Goal: Task Accomplishment & Management: Use online tool/utility

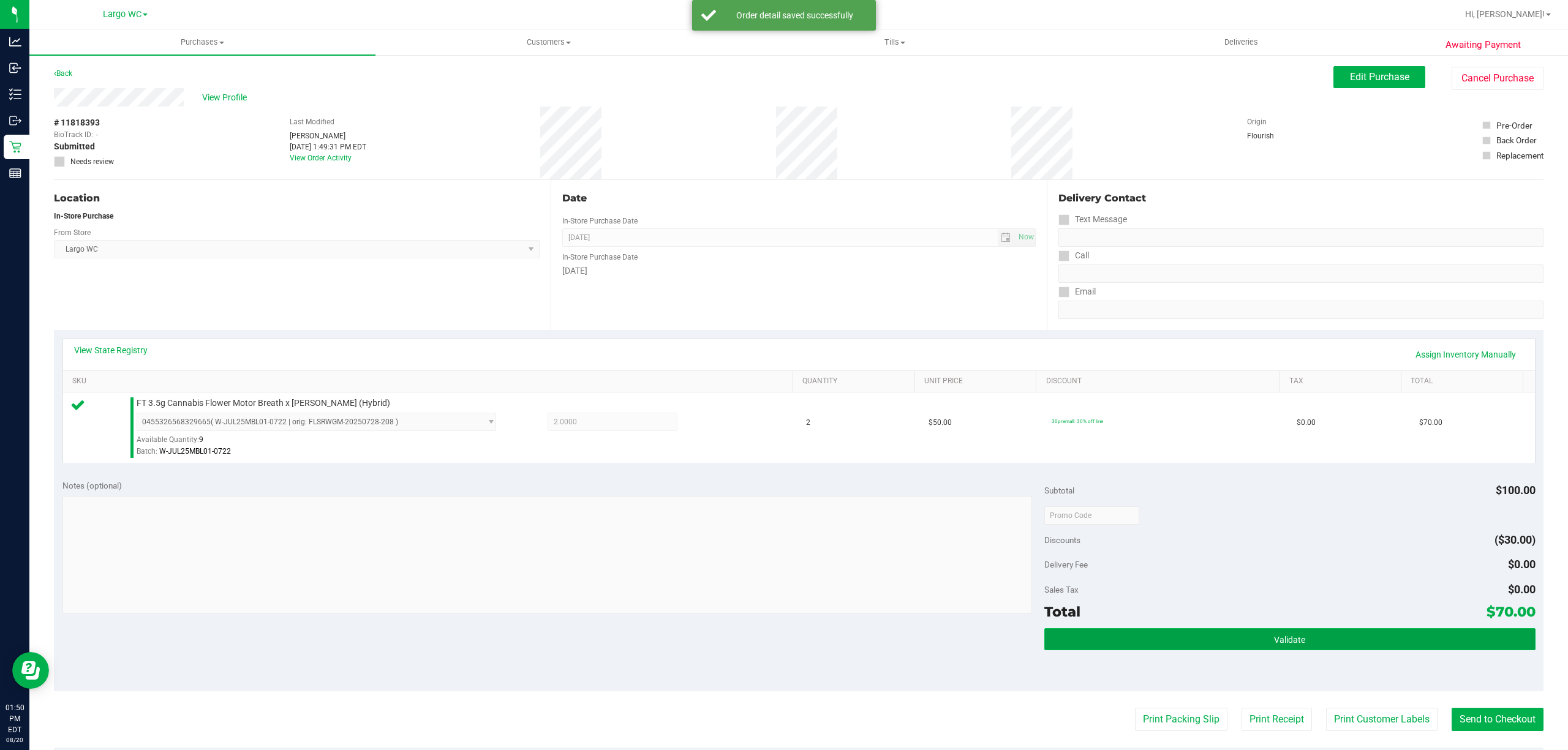
click at [1371, 647] on button "Validate" at bounding box center [1290, 639] width 491 height 22
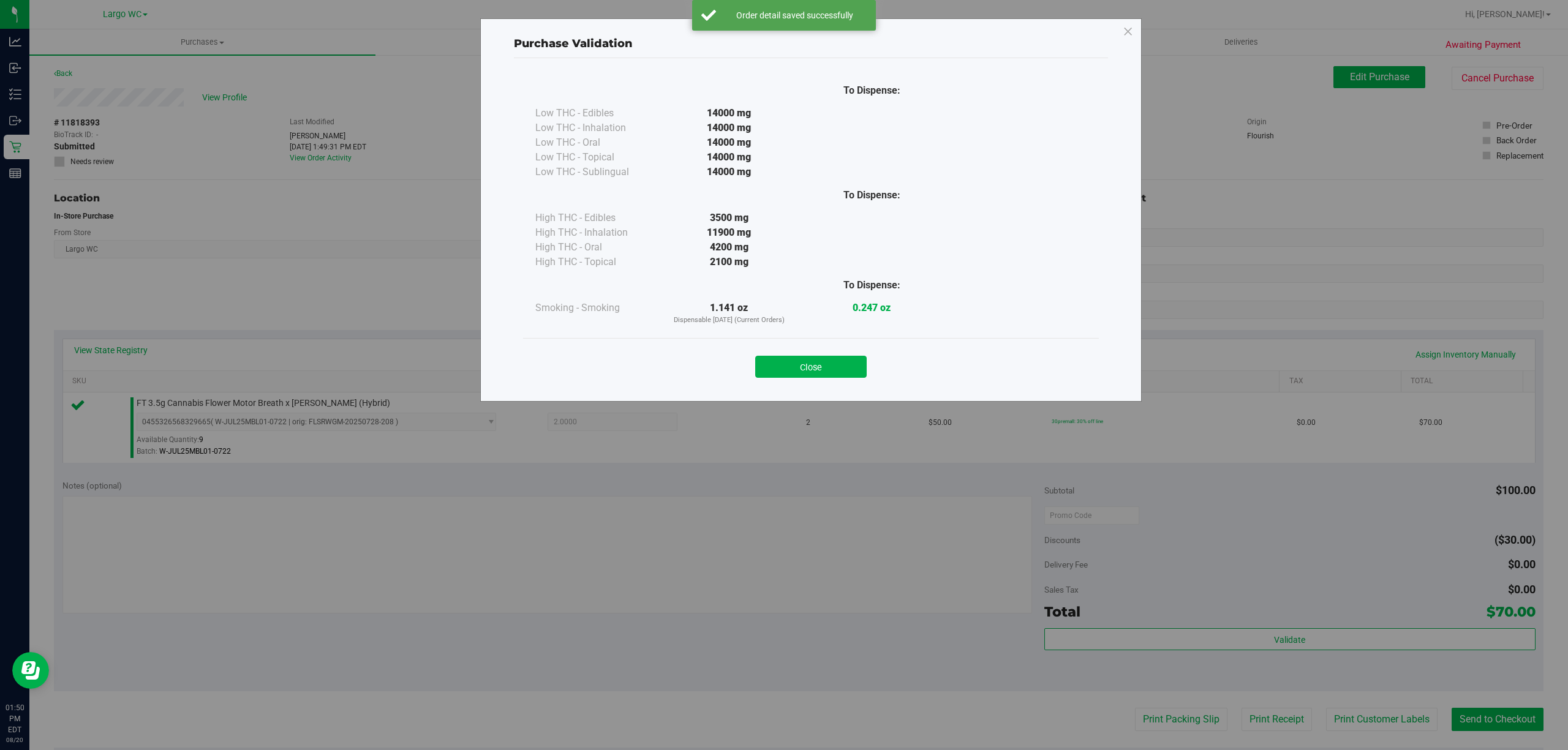
click at [1370, 723] on div "Purchase Validation To Dispense: Low THC - Edibles 14000 mg" at bounding box center [788, 375] width 1577 height 750
click at [847, 370] on button "Close" at bounding box center [811, 367] width 111 height 22
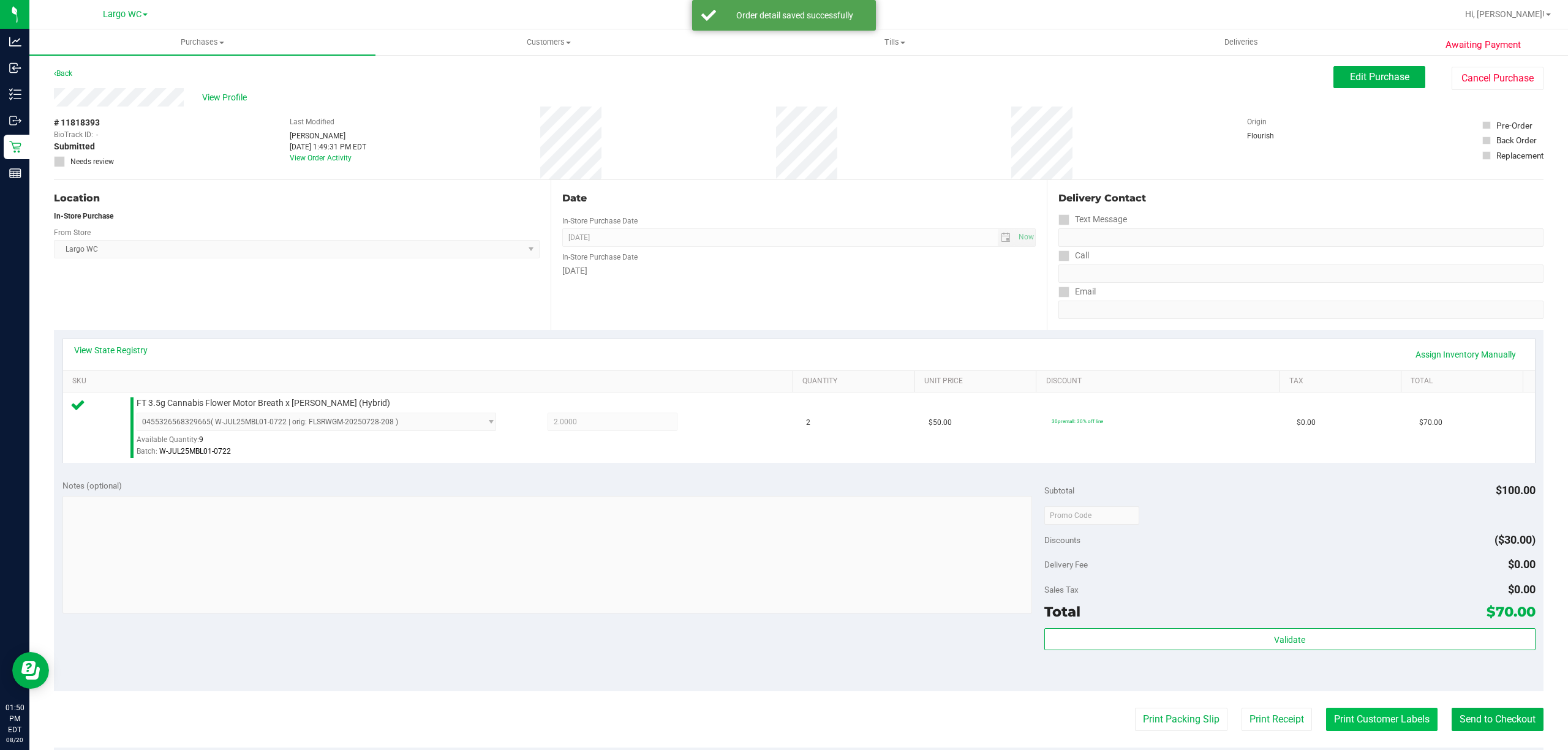
click at [1368, 727] on button "Print Customer Labels" at bounding box center [1382, 719] width 111 height 23
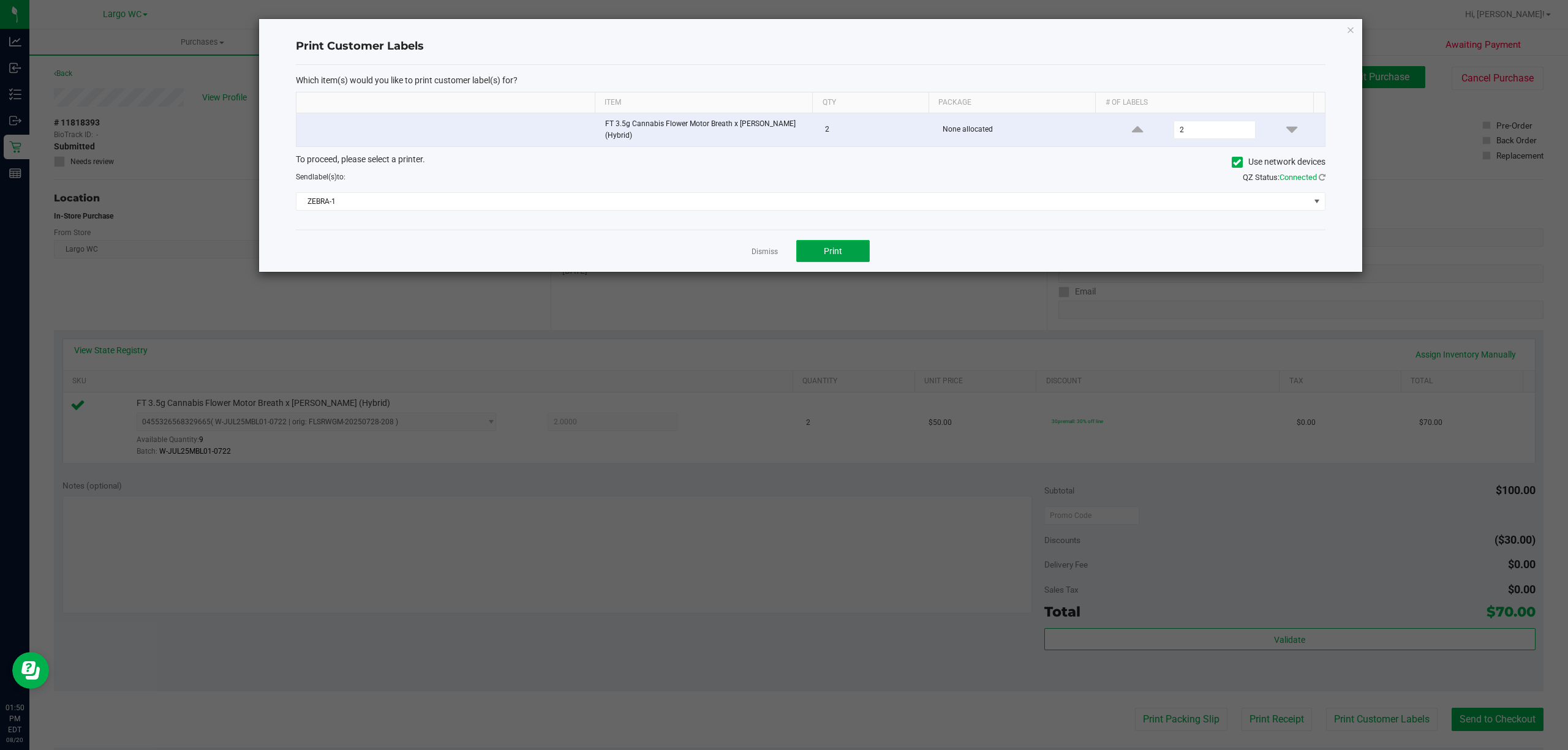
click at [847, 246] on button "Print" at bounding box center [833, 251] width 73 height 22
click at [1350, 28] on icon "button" at bounding box center [1351, 29] width 9 height 15
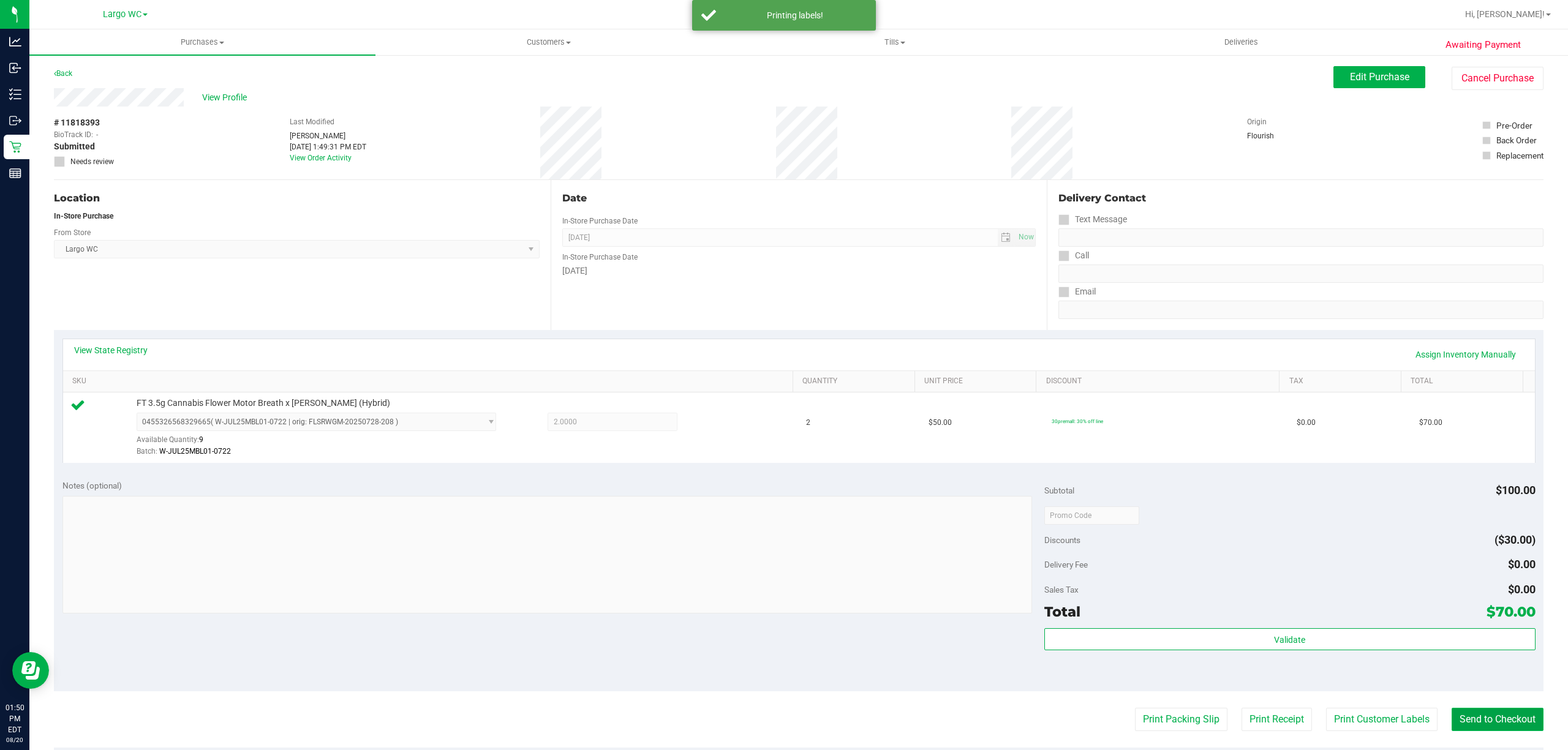
click at [1509, 720] on button "Send to Checkout" at bounding box center [1497, 719] width 92 height 23
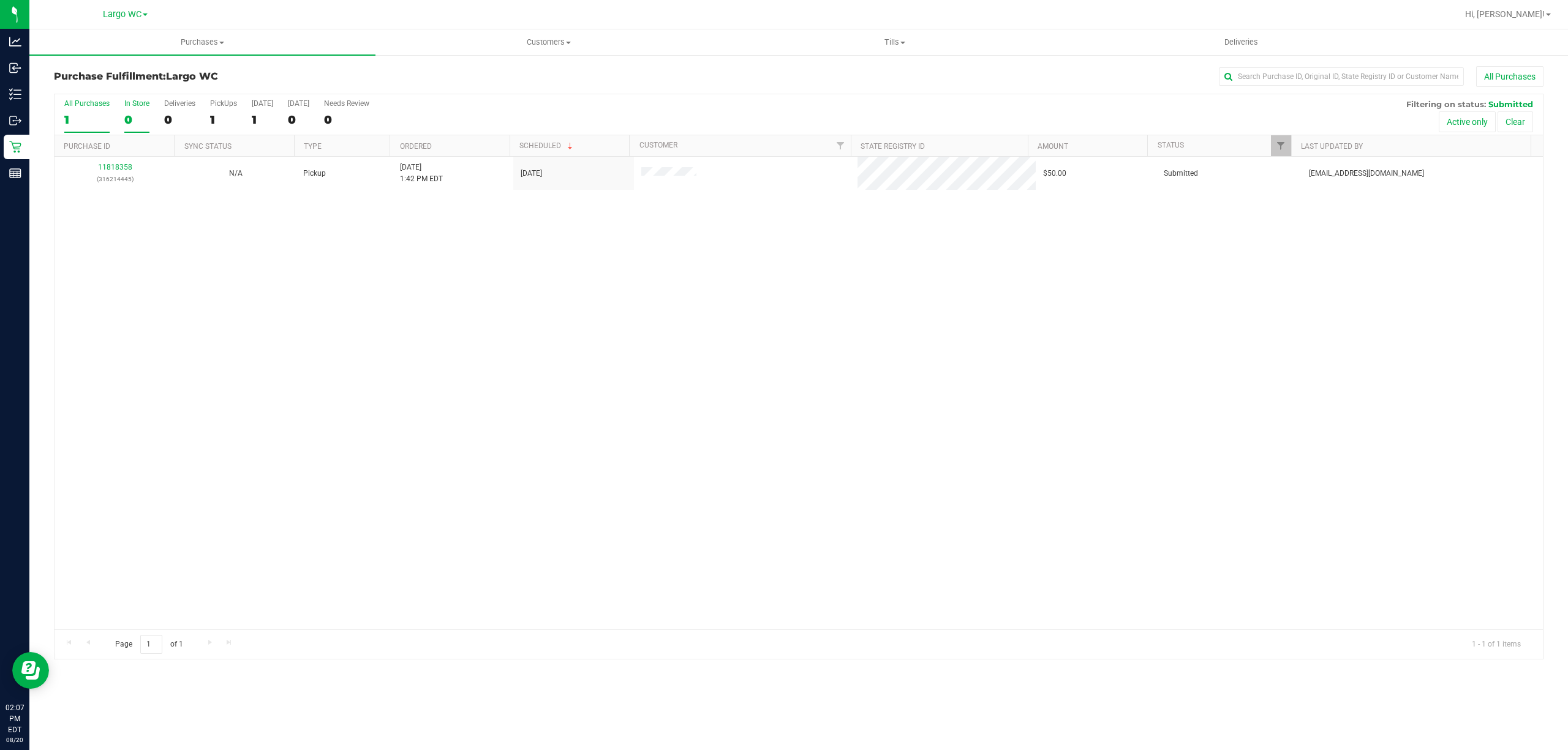
click at [133, 101] on div "In Store" at bounding box center [137, 103] width 25 height 9
click at [0, 0] on input "In Store 0" at bounding box center [0, 0] width 0 height 0
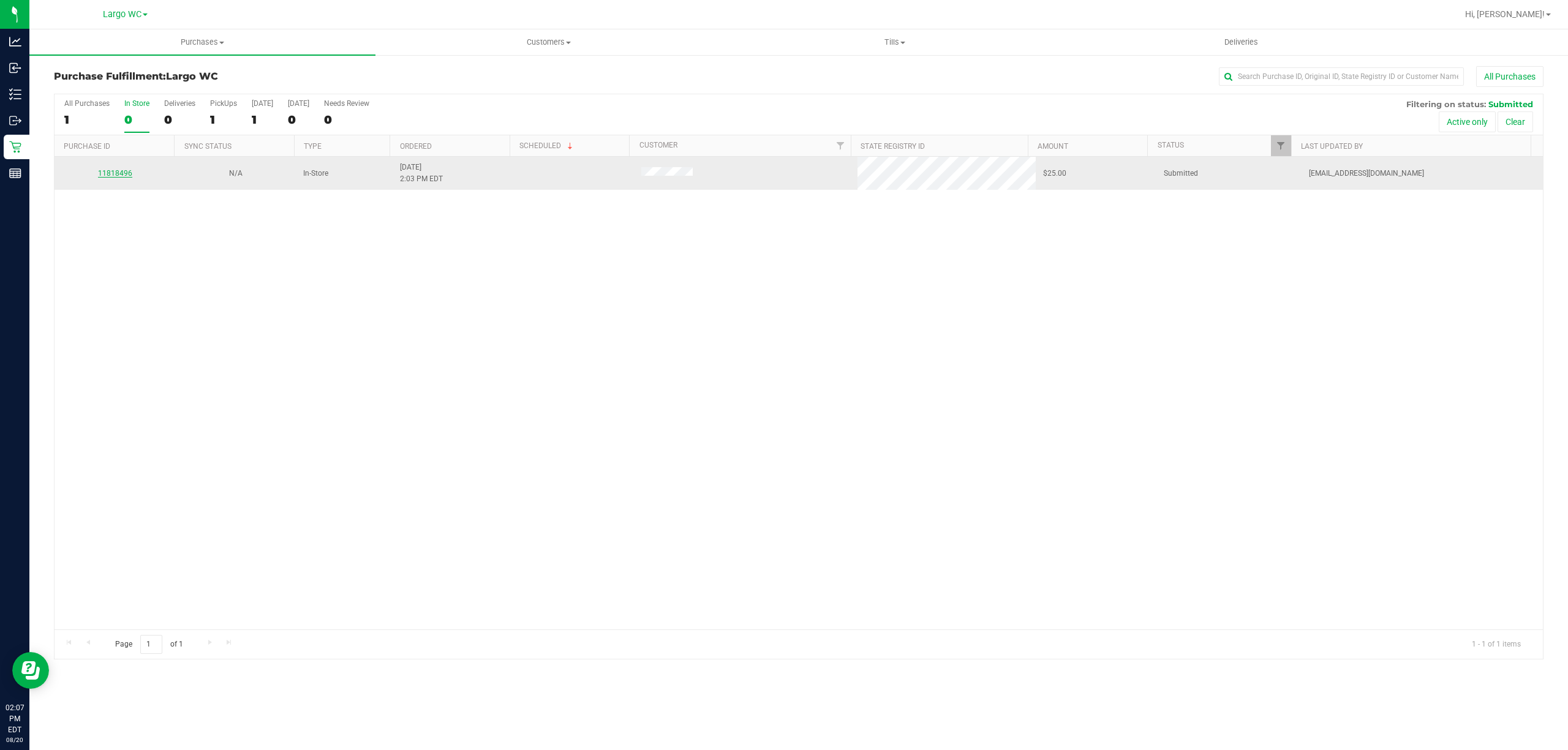
click at [113, 174] on link "11818496" at bounding box center [115, 173] width 34 height 9
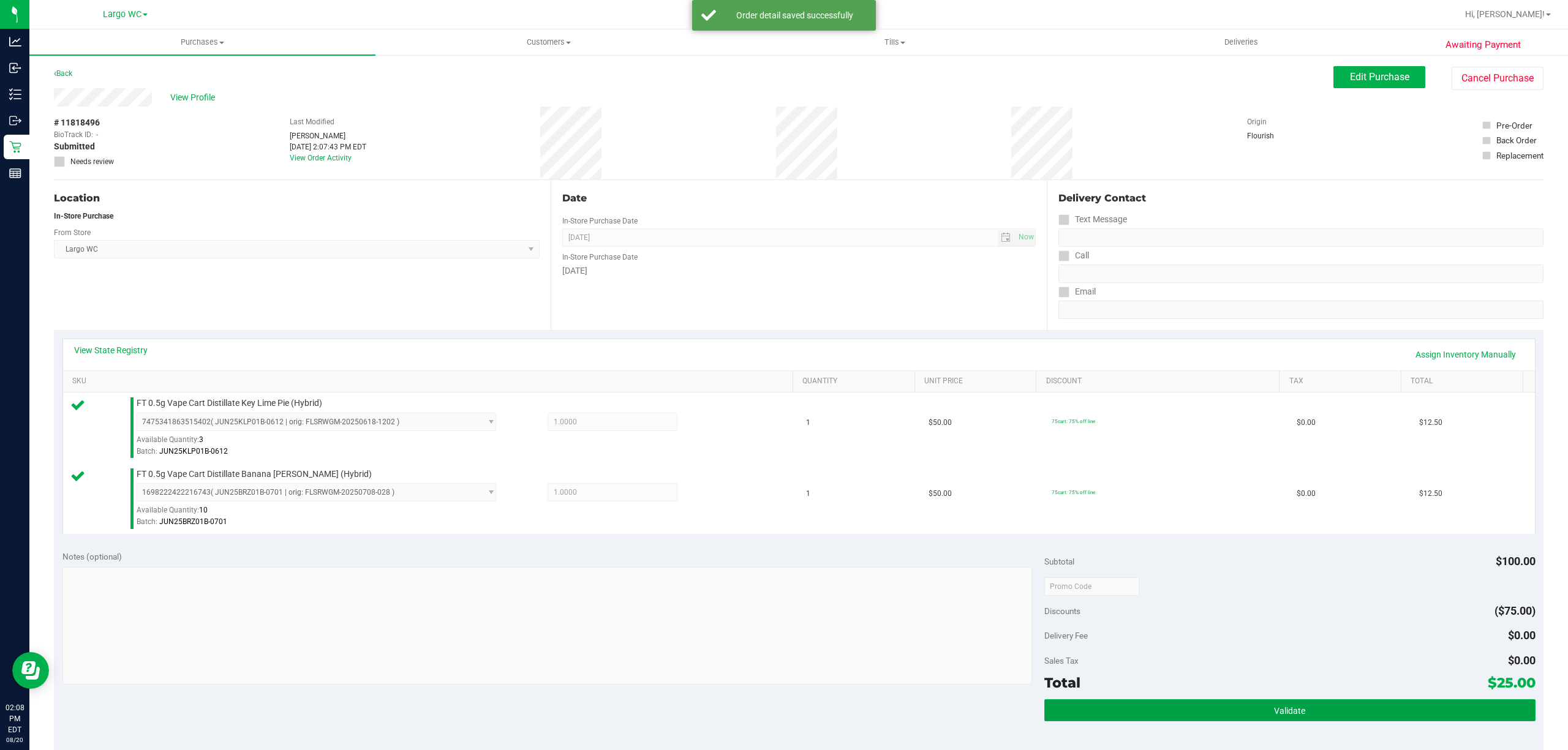
click at [1274, 716] on span "Validate" at bounding box center [1289, 710] width 31 height 10
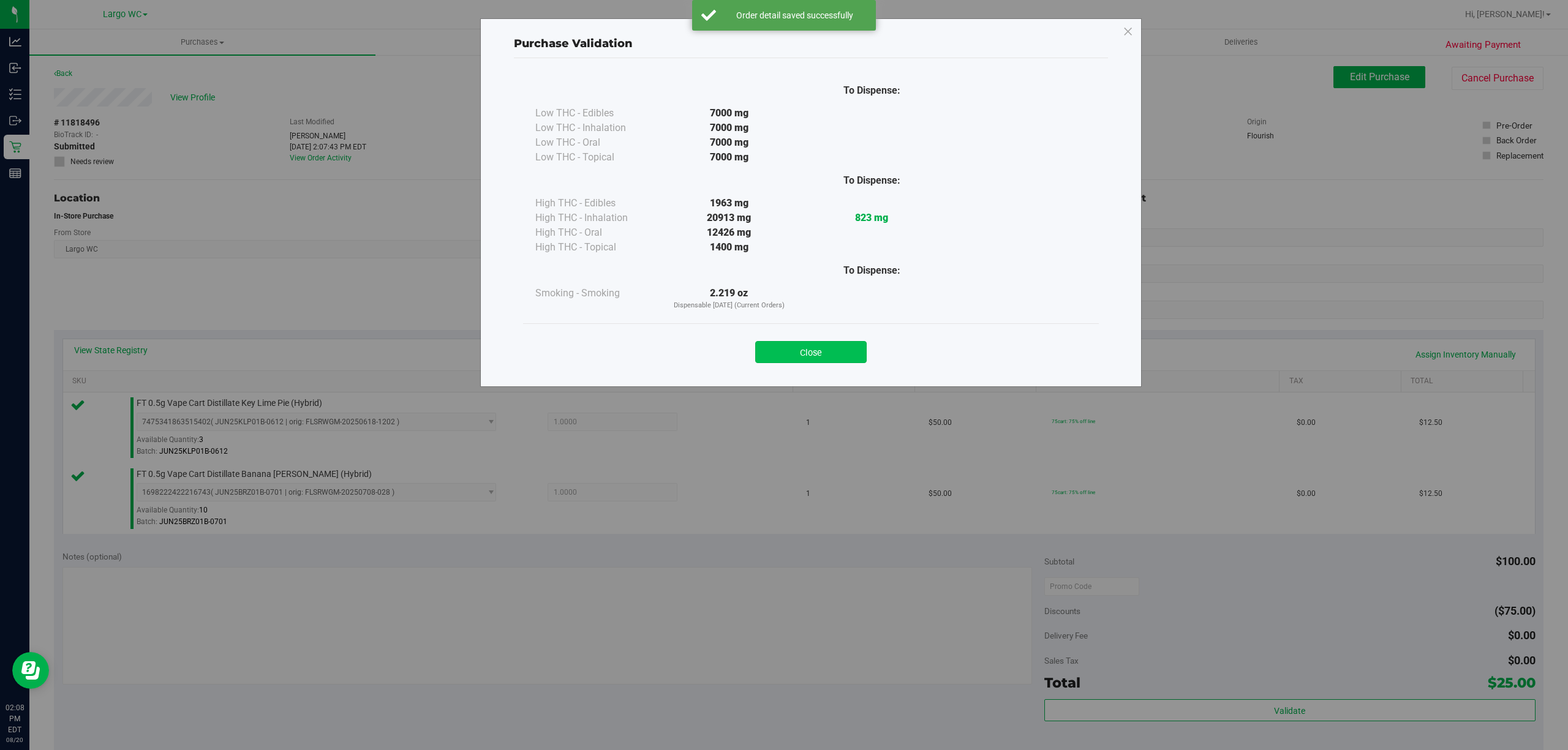
click at [826, 351] on button "Close" at bounding box center [811, 352] width 111 height 22
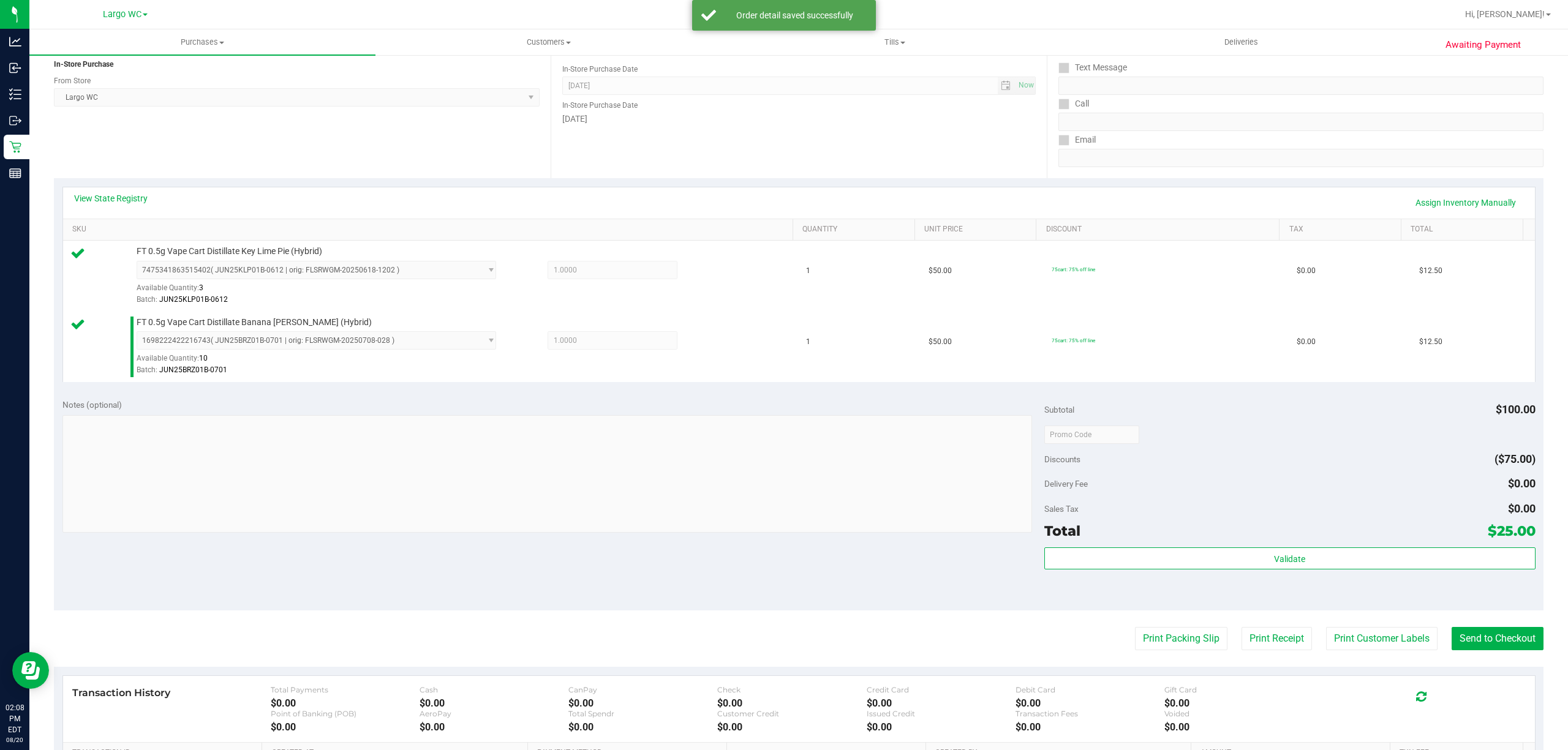
scroll to position [324, 0]
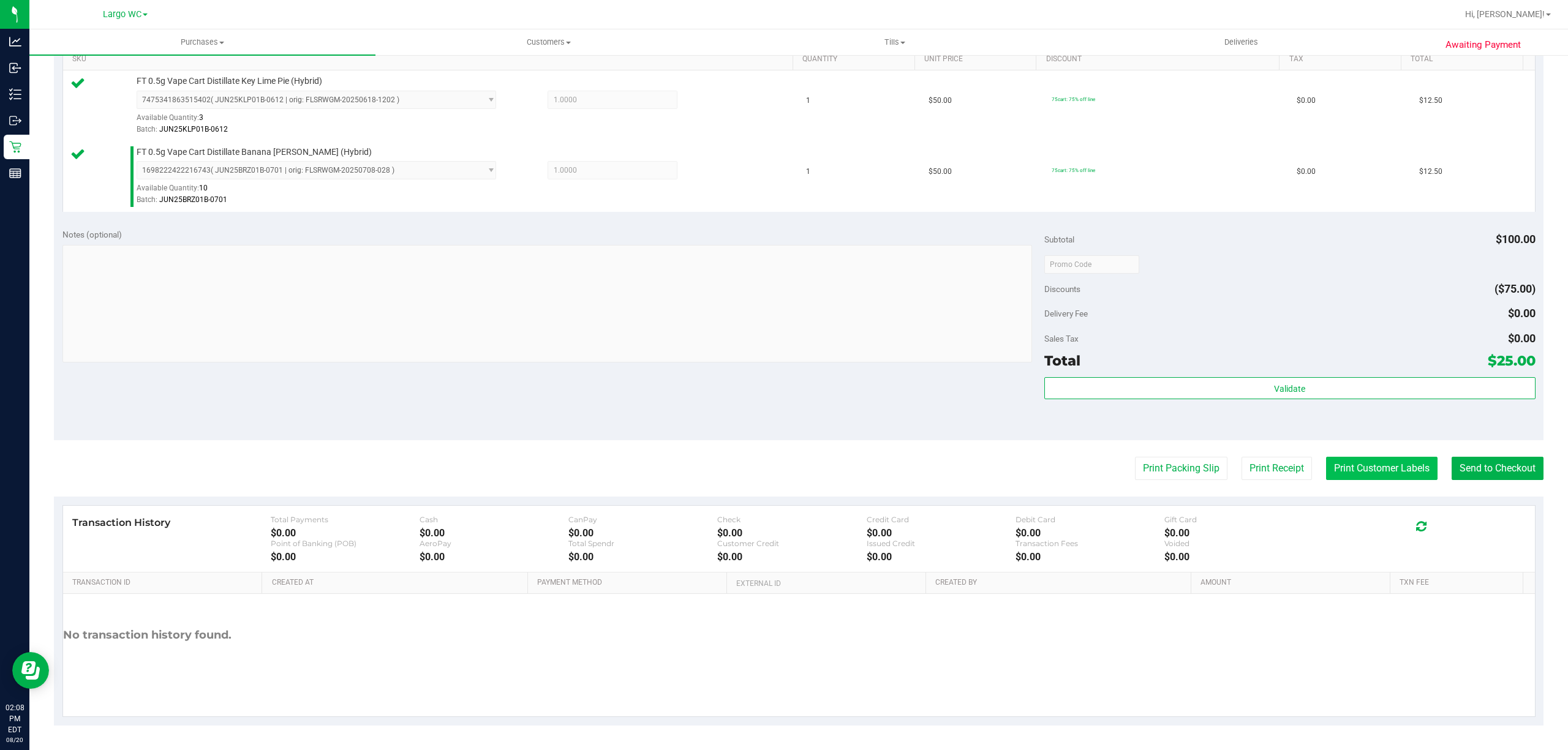
click at [1366, 457] on button "Print Customer Labels" at bounding box center [1382, 468] width 111 height 23
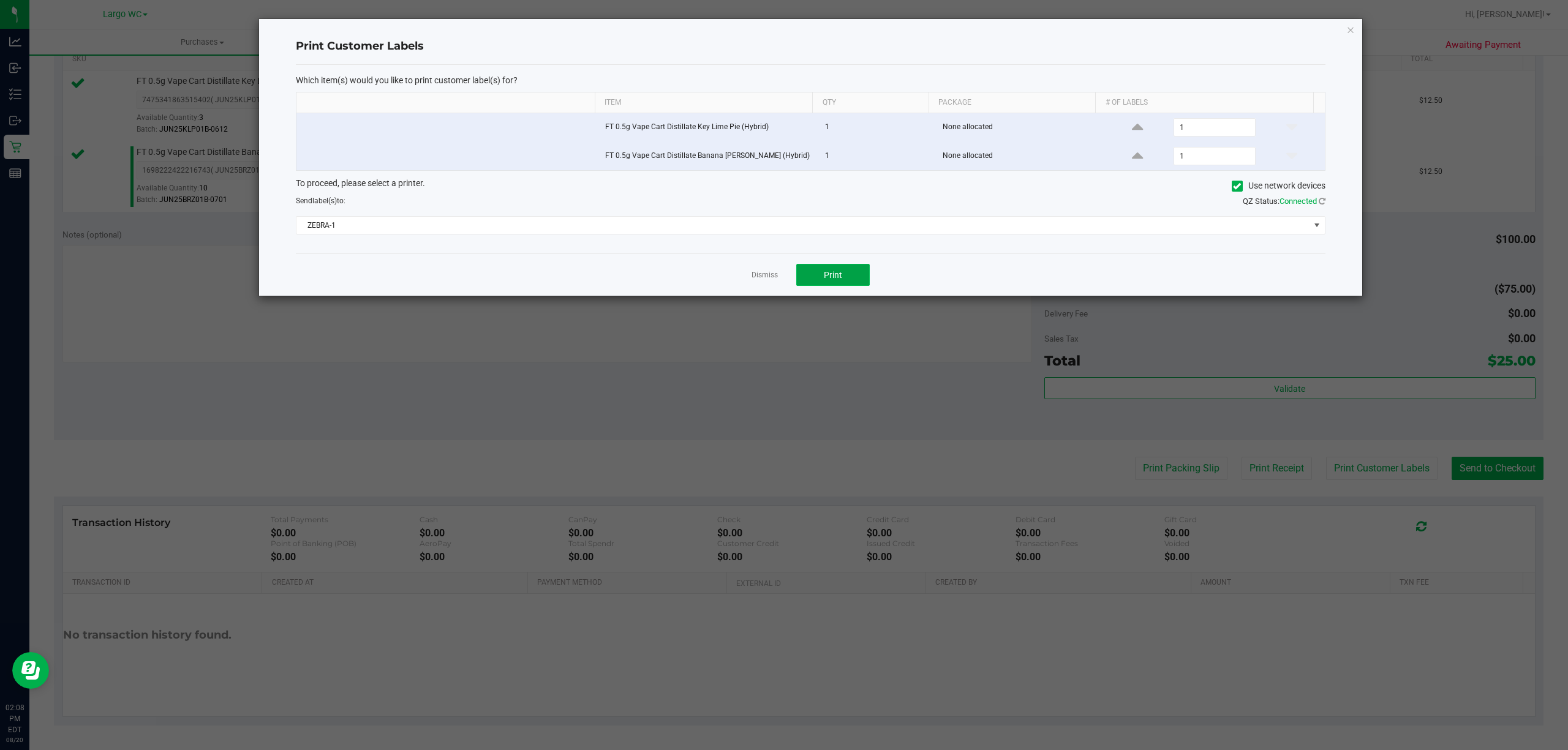
click at [860, 282] on button "Print" at bounding box center [833, 275] width 73 height 22
click at [1351, 34] on icon "button" at bounding box center [1351, 29] width 9 height 15
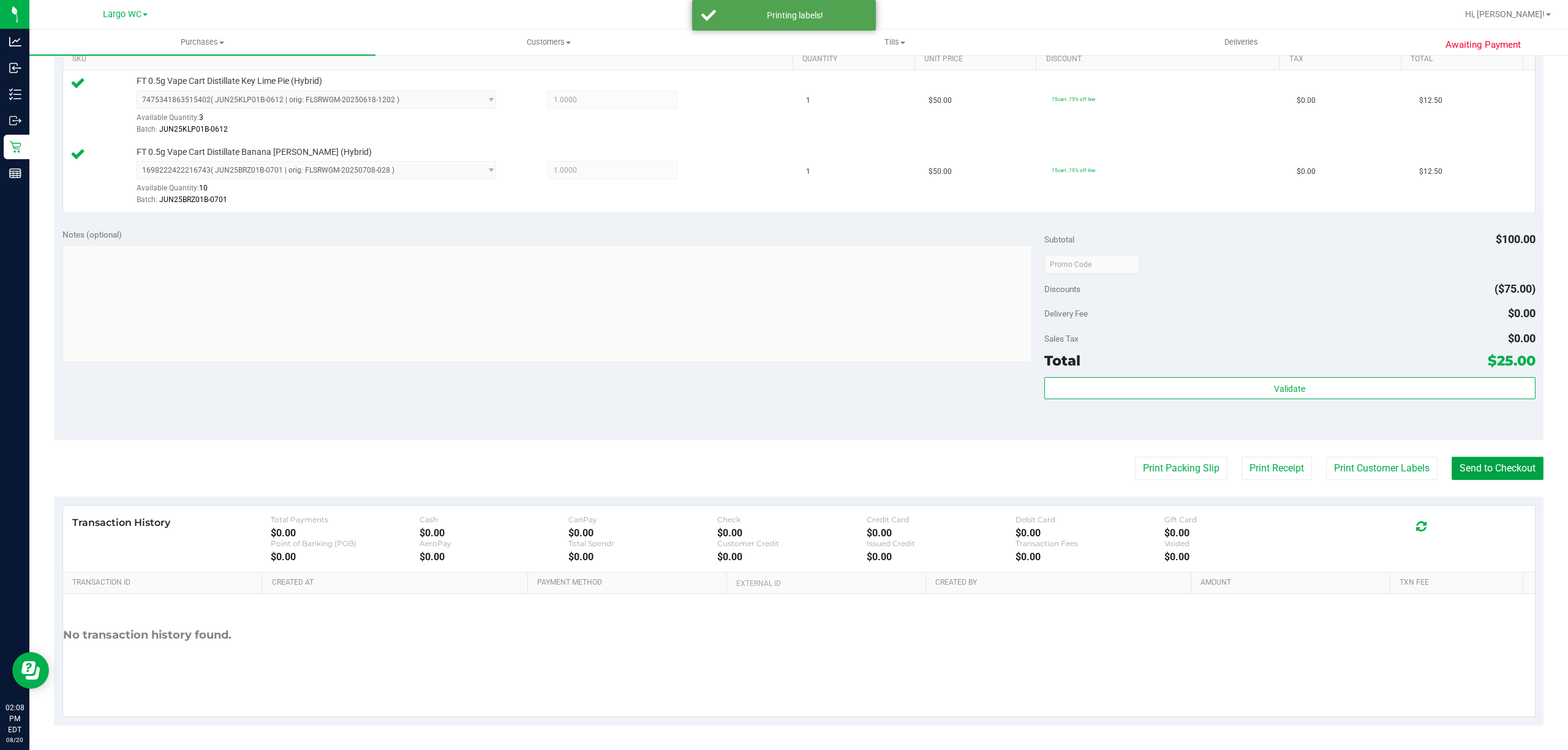
click at [1490, 469] on button "Send to Checkout" at bounding box center [1497, 468] width 92 height 23
